Goal: Task Accomplishment & Management: Manage account settings

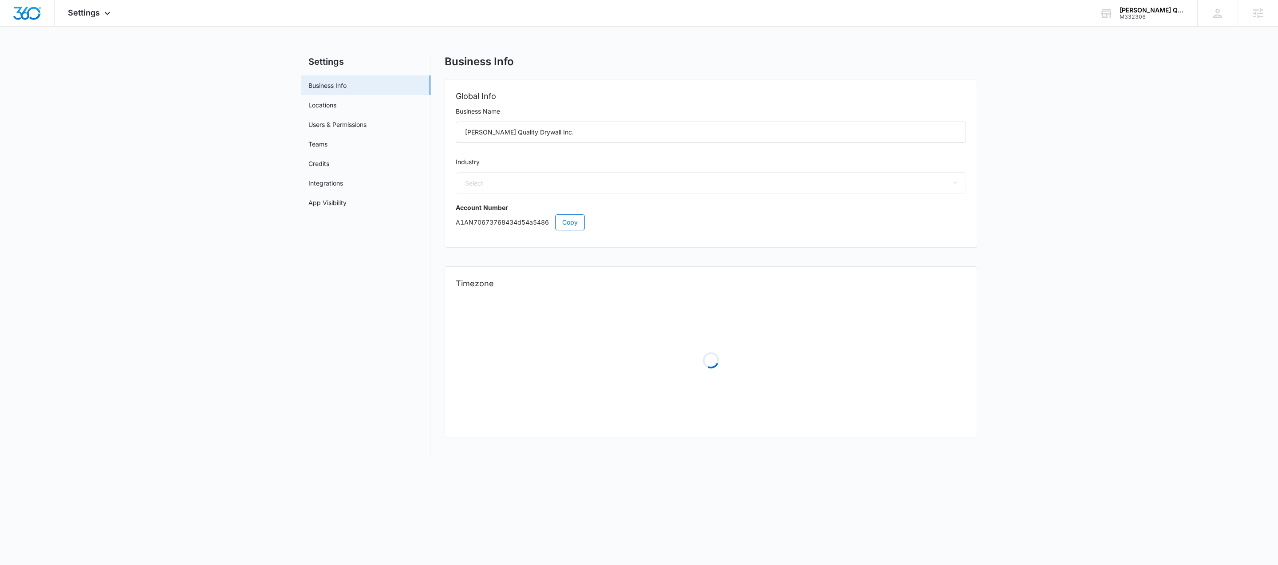
select select "4"
select select "US"
select select "America/[GEOGRAPHIC_DATA]"
click at [332, 109] on link "Locations" at bounding box center [322, 104] width 28 height 9
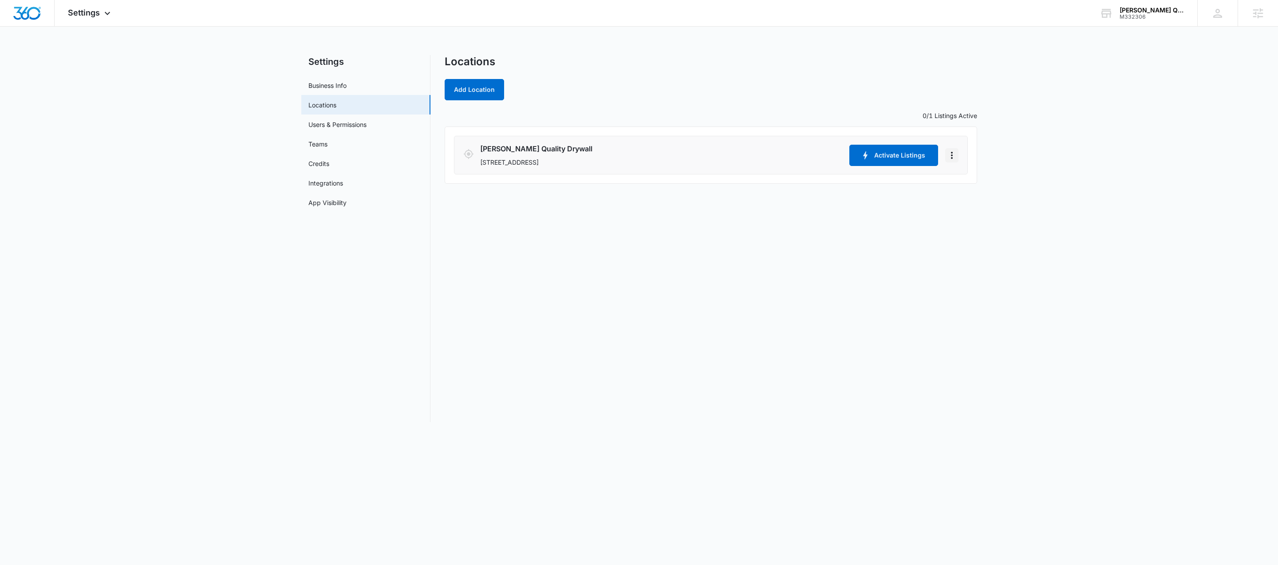
click at [951, 158] on icon "Actions" at bounding box center [952, 155] width 2 height 7
click at [963, 182] on link "Edit" at bounding box center [961, 181] width 11 height 8
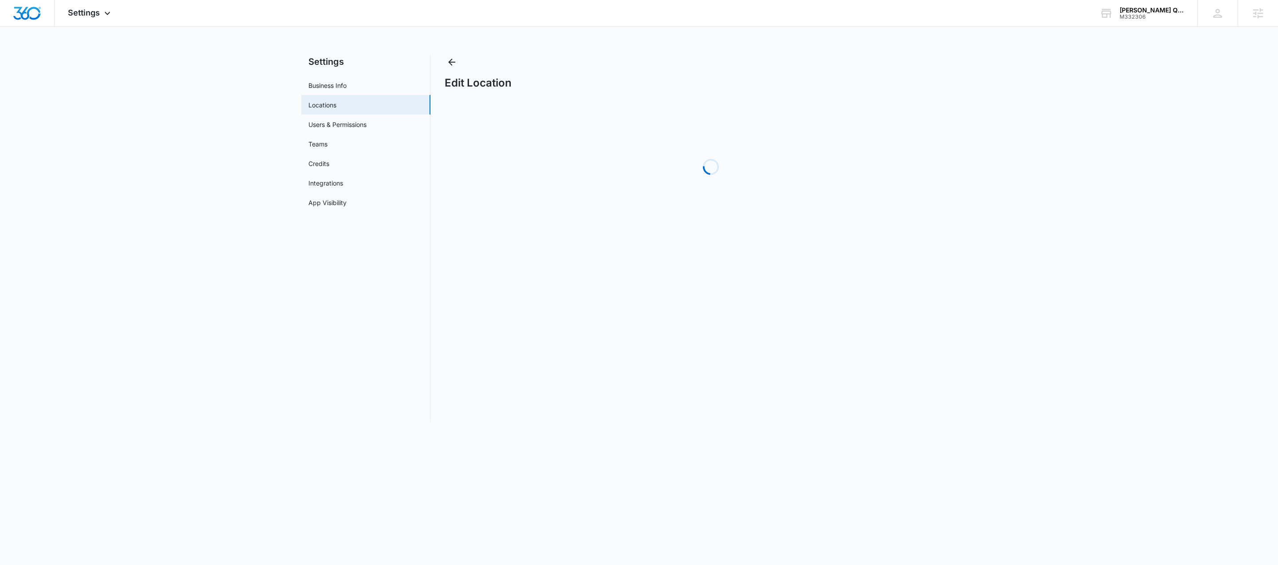
select select "Colorado"
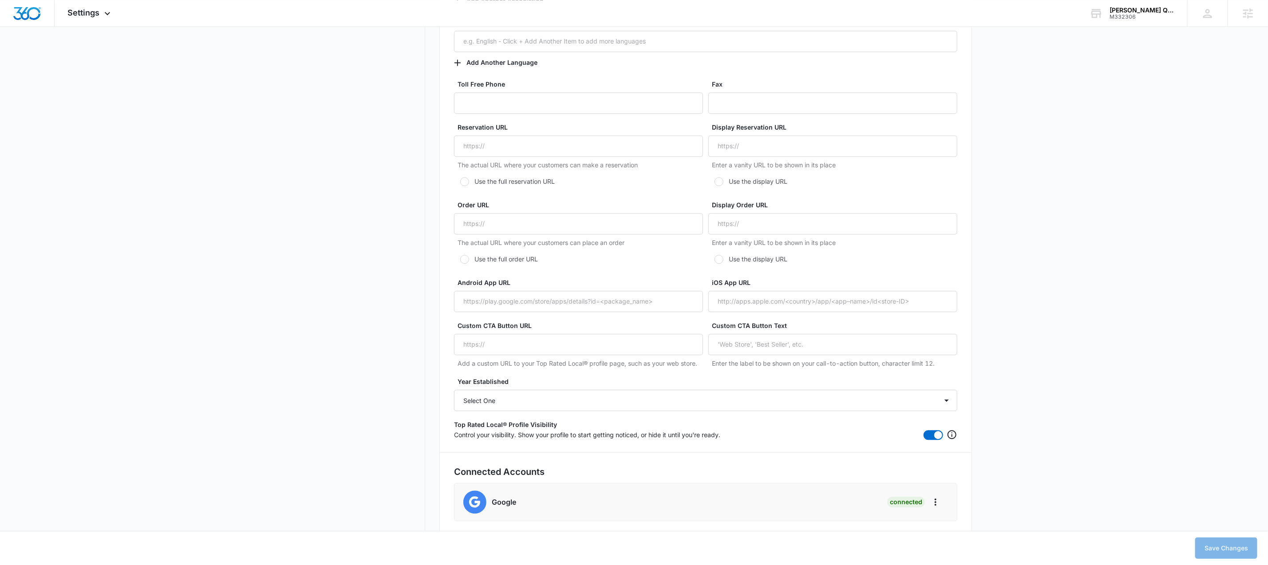
scroll to position [1472, 0]
